Goal: Communication & Community: Answer question/provide support

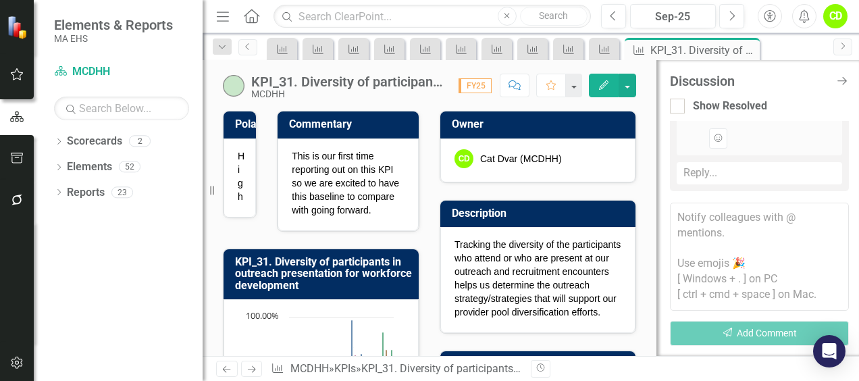
scroll to position [854, 0]
click at [700, 174] on div "Reply..." at bounding box center [759, 173] width 165 height 22
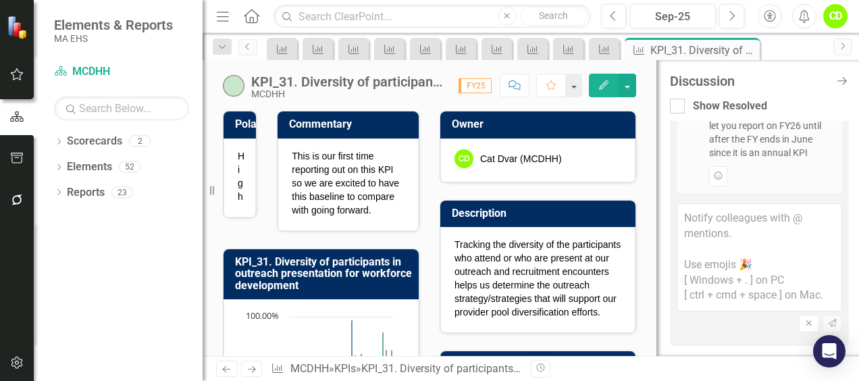
click at [702, 238] on textarea at bounding box center [759, 257] width 165 height 108
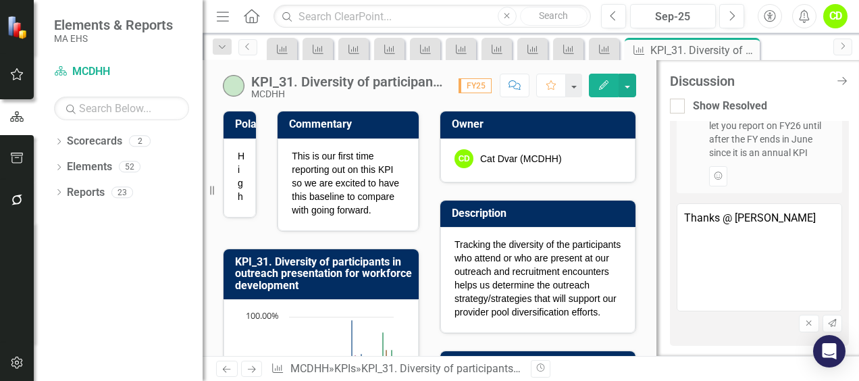
click at [771, 253] on textarea "Thanks @ [PERSON_NAME]" at bounding box center [759, 257] width 165 height 108
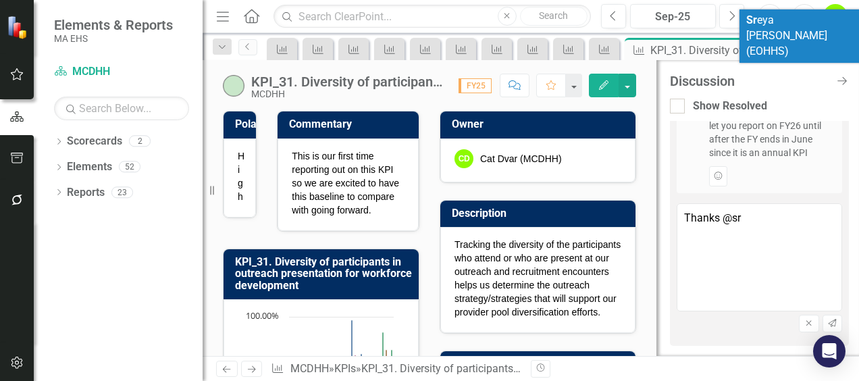
click at [791, 29] on li "Sr [PERSON_NAME] (EOHHS)" at bounding box center [801, 35] width 122 height 53
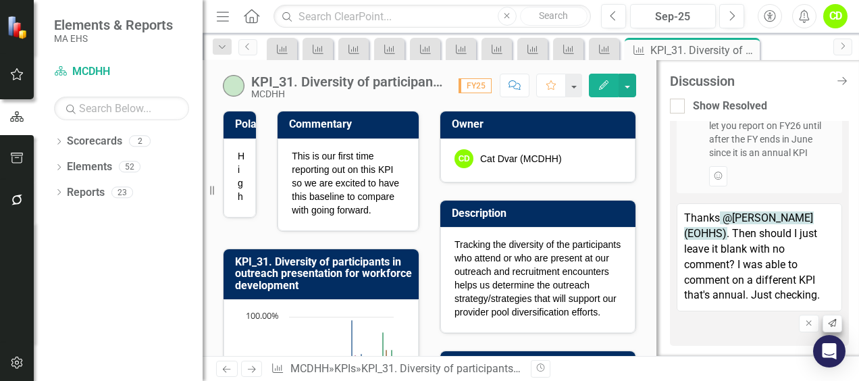
type textarea "Thanks @[PERSON_NAME] (EOHHS). Then should I just leave it blank with no commen…"
click at [829, 324] on button "Send" at bounding box center [833, 324] width 20 height 18
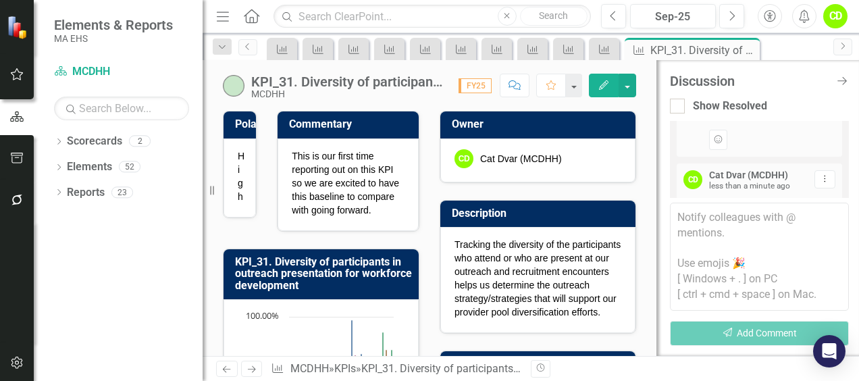
scroll to position [1008, 0]
